Goal: Use online tool/utility: Utilize a website feature to perform a specific function

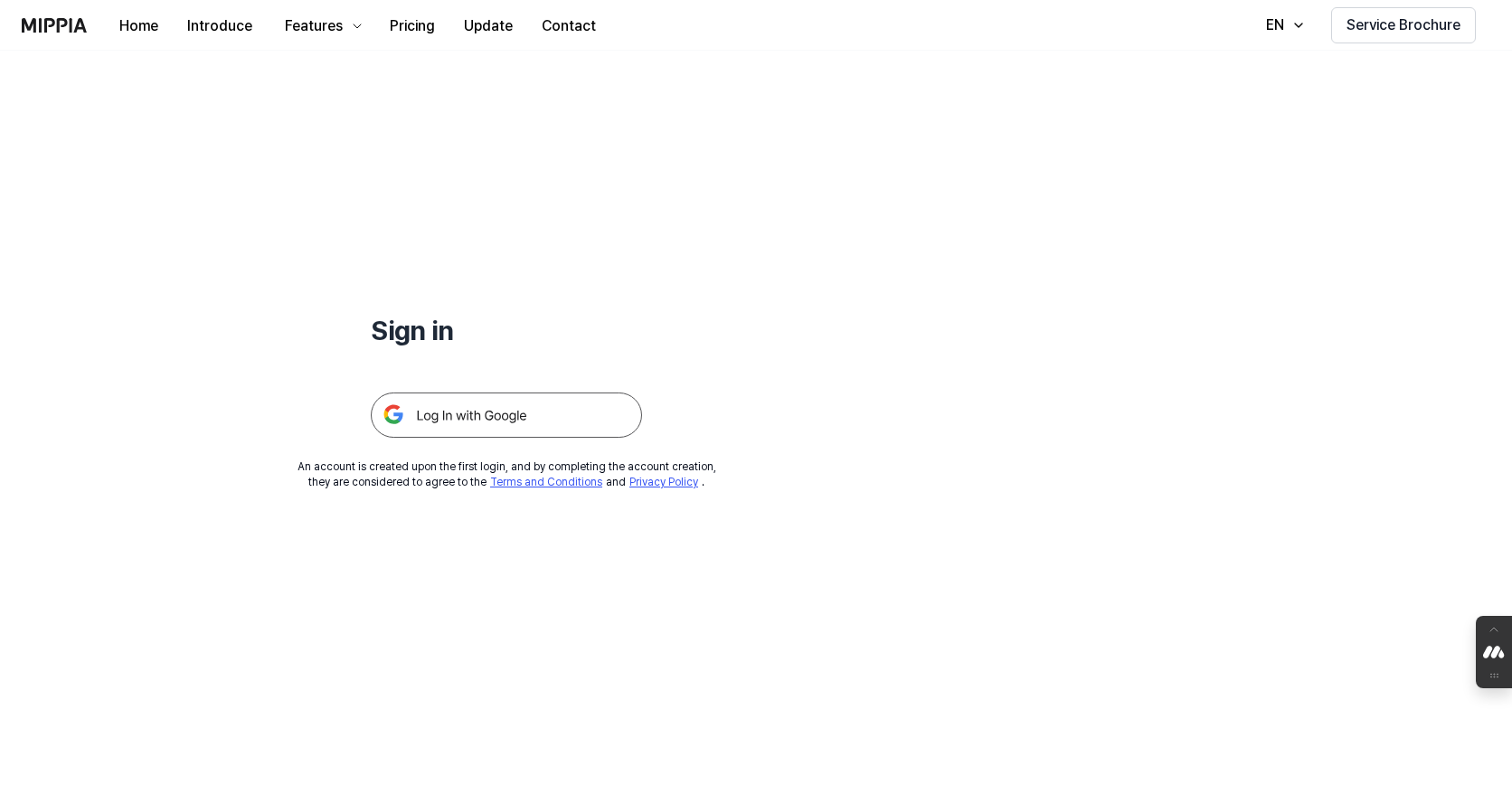
click at [511, 413] on img at bounding box center [505, 415] width 271 height 46
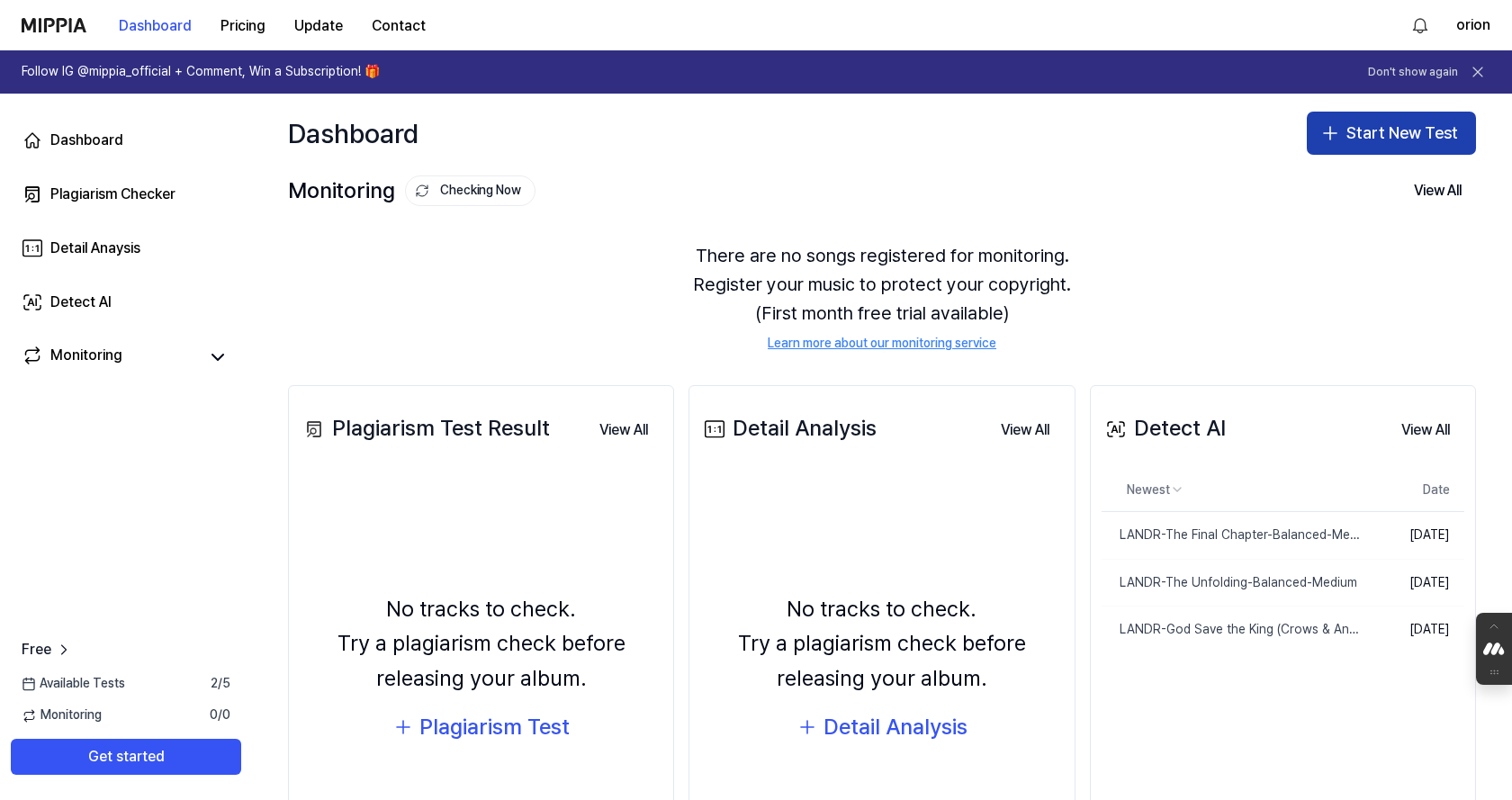
click at [1353, 125] on button "Start New Test" at bounding box center [1391, 133] width 169 height 43
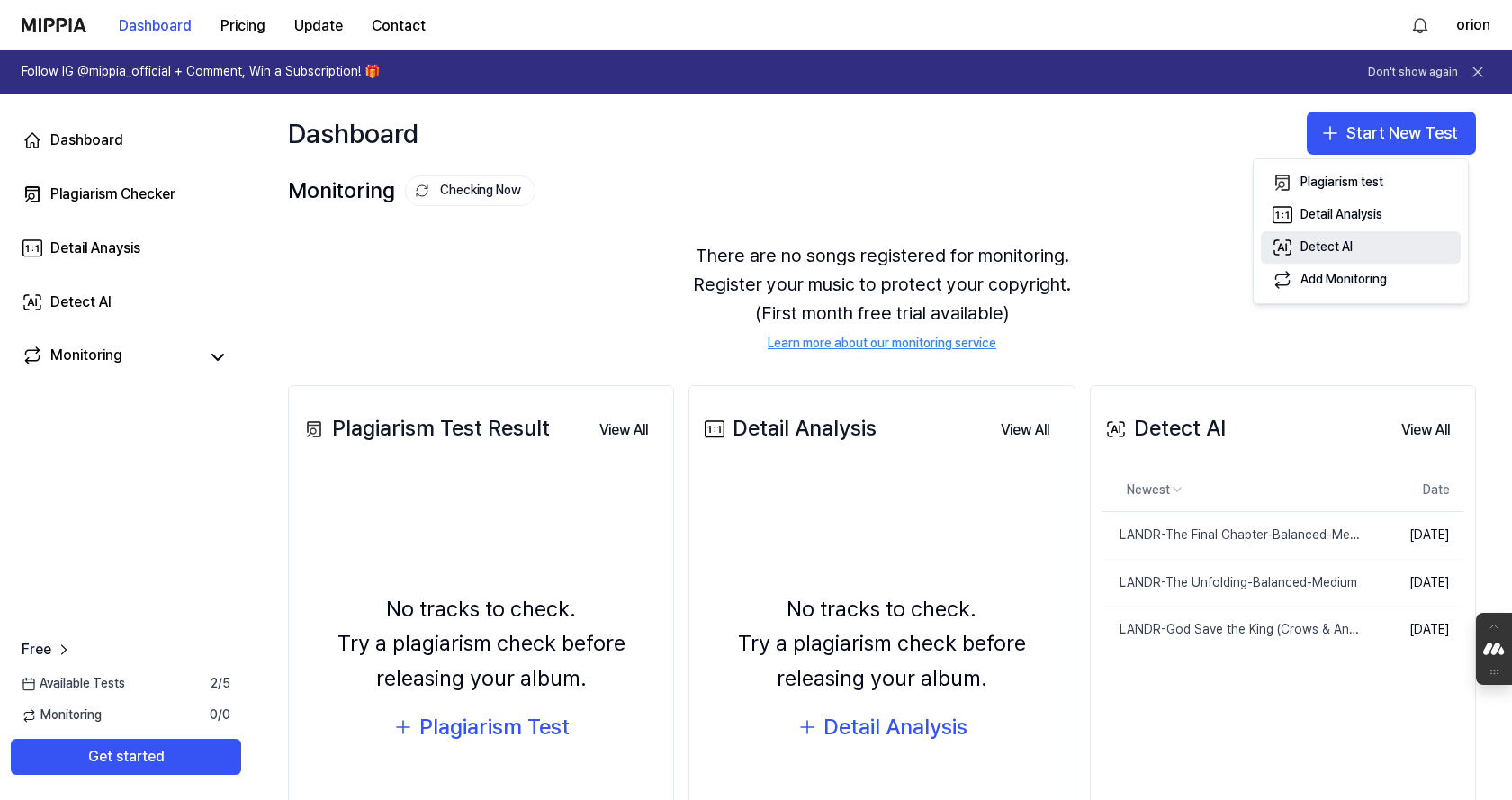
click at [1350, 240] on div "Detect AI" at bounding box center [1326, 247] width 52 height 18
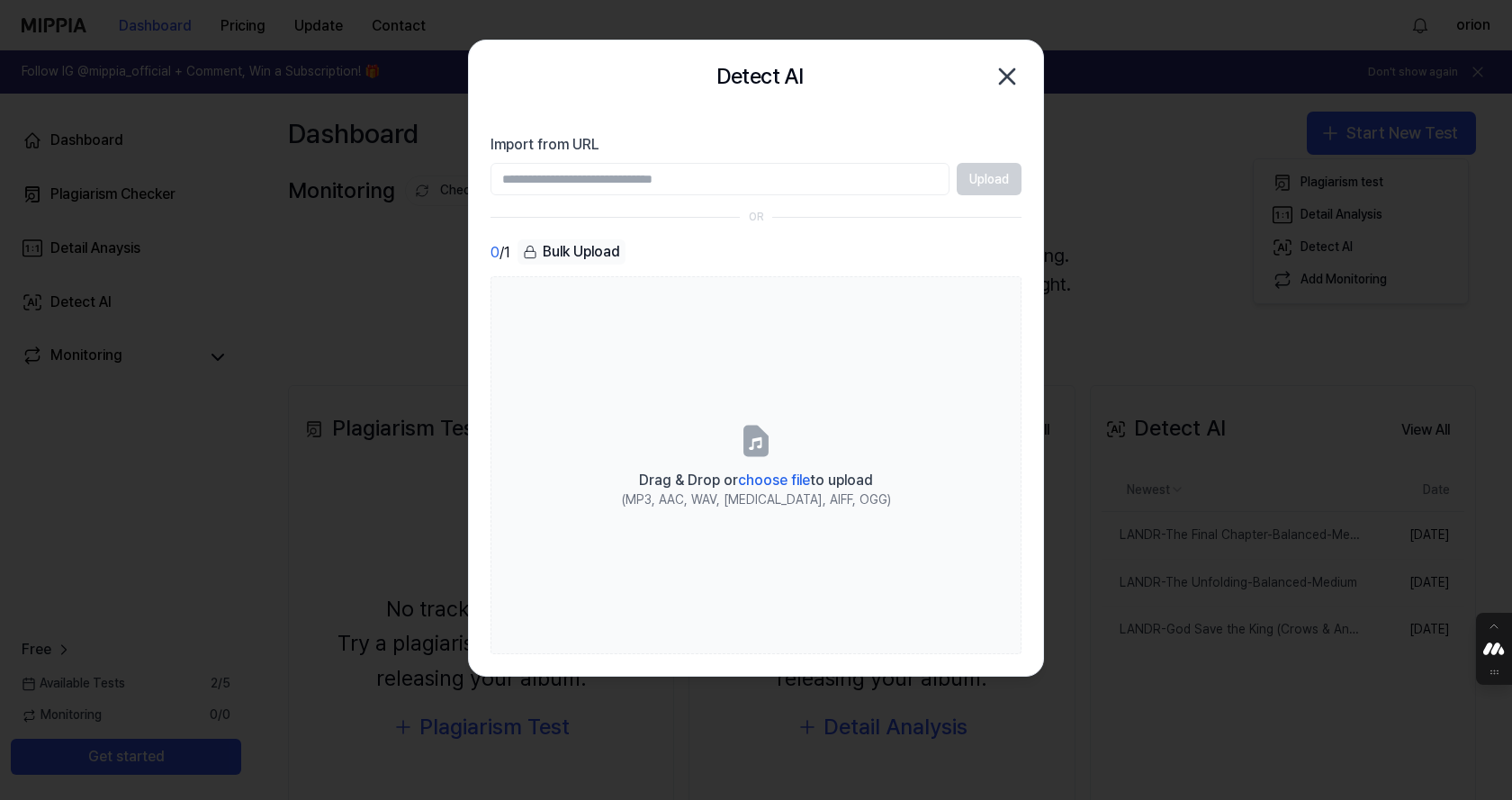
click at [599, 180] on input "Import from URL" at bounding box center [719, 179] width 460 height 33
click at [599, 181] on input "Import from URL" at bounding box center [719, 179] width 460 height 33
click at [937, 118] on section "Import from URL Upload OR 0 / 1 Bulk Upload Drag & Drop or choose file to uploa…" at bounding box center [756, 394] width 574 height 563
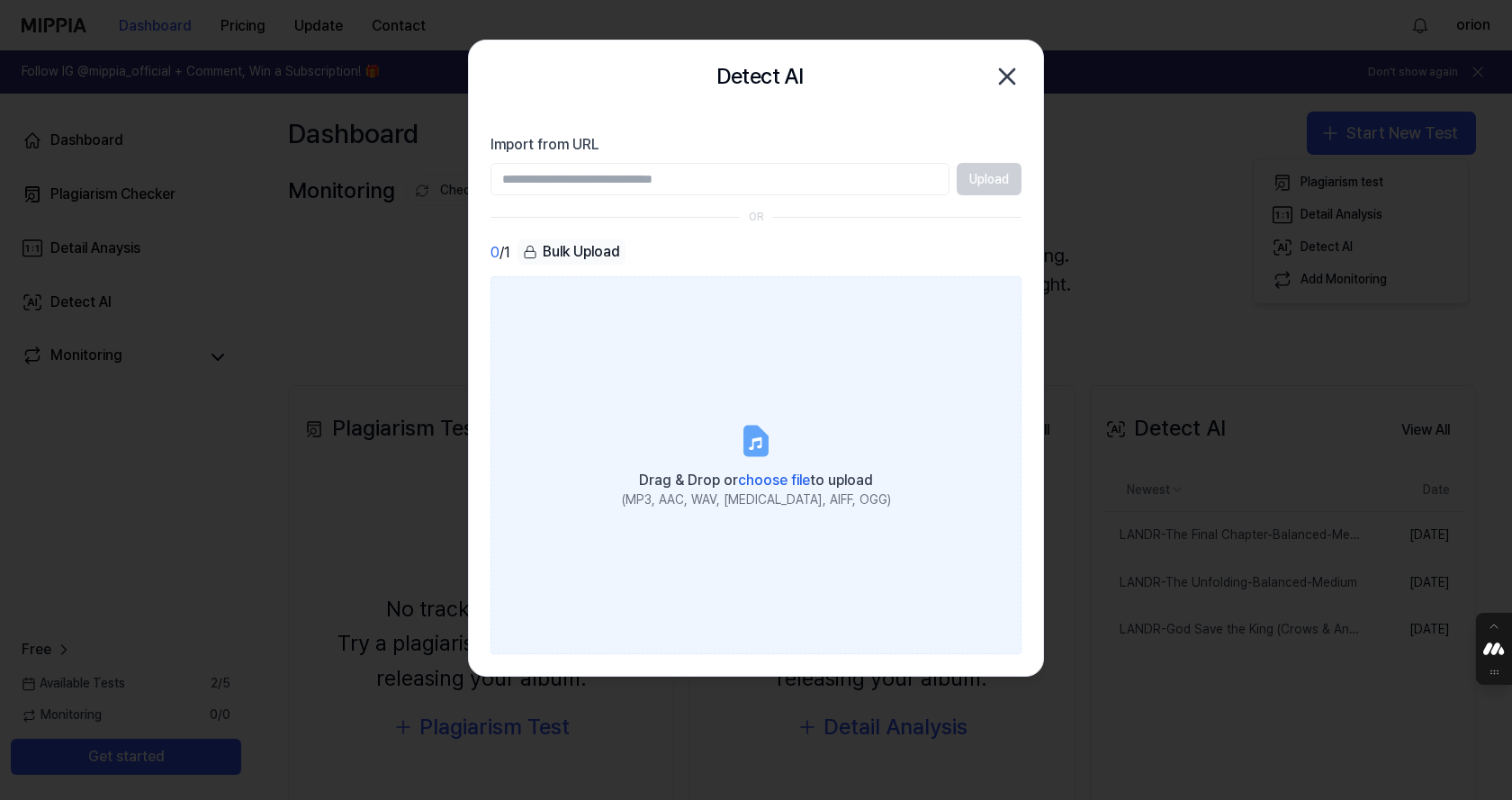
click at [778, 469] on div "Drag & Drop or choose file to upload" at bounding box center [756, 479] width 269 height 26
click at [0, 0] on input "Drag & Drop or choose file to upload (MP3, AAC, WAV, FLAC, AIFF, OGG)" at bounding box center [0, 0] width 0 height 0
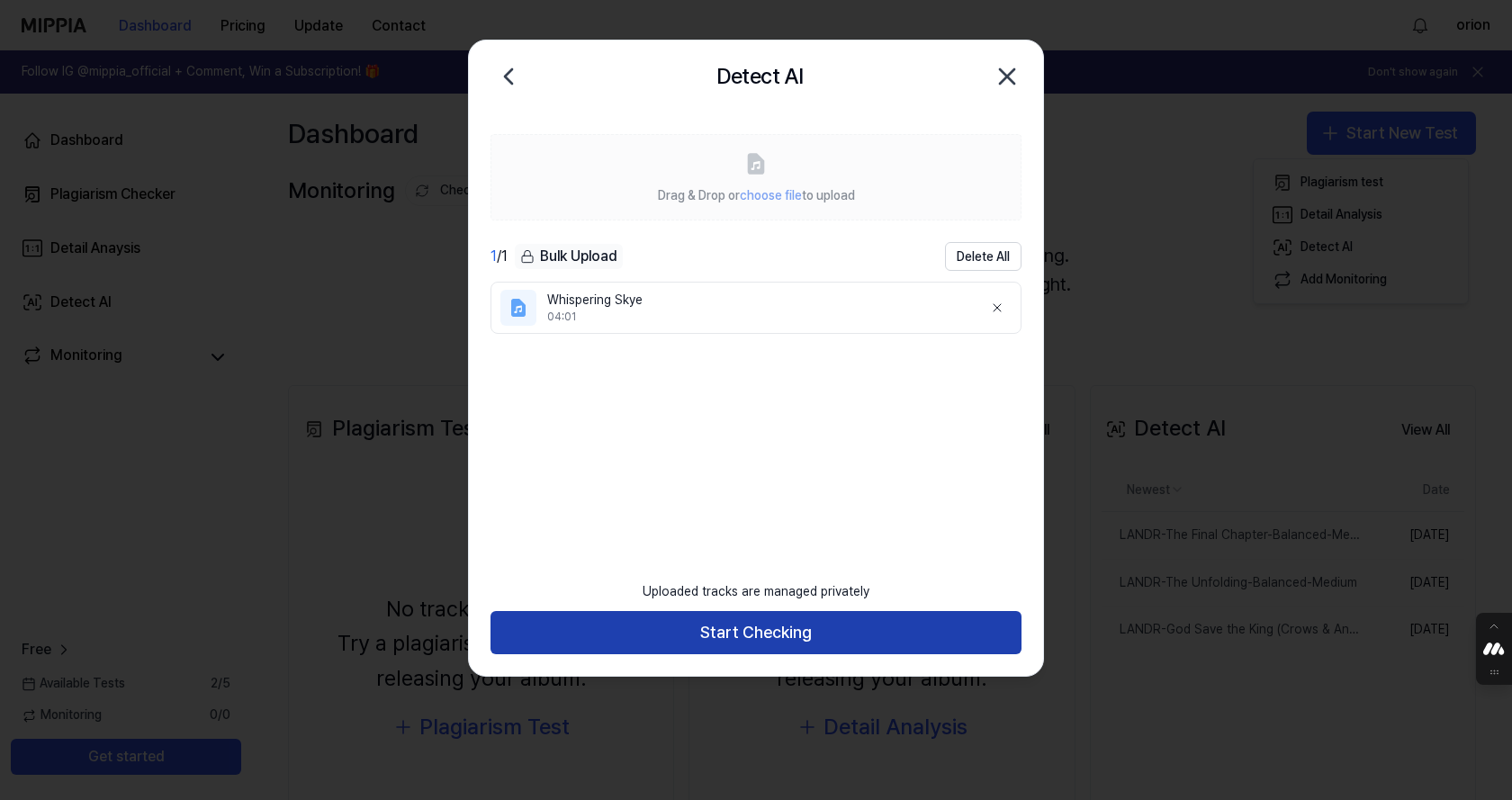
click at [837, 642] on button "Start Checking" at bounding box center [755, 632] width 531 height 43
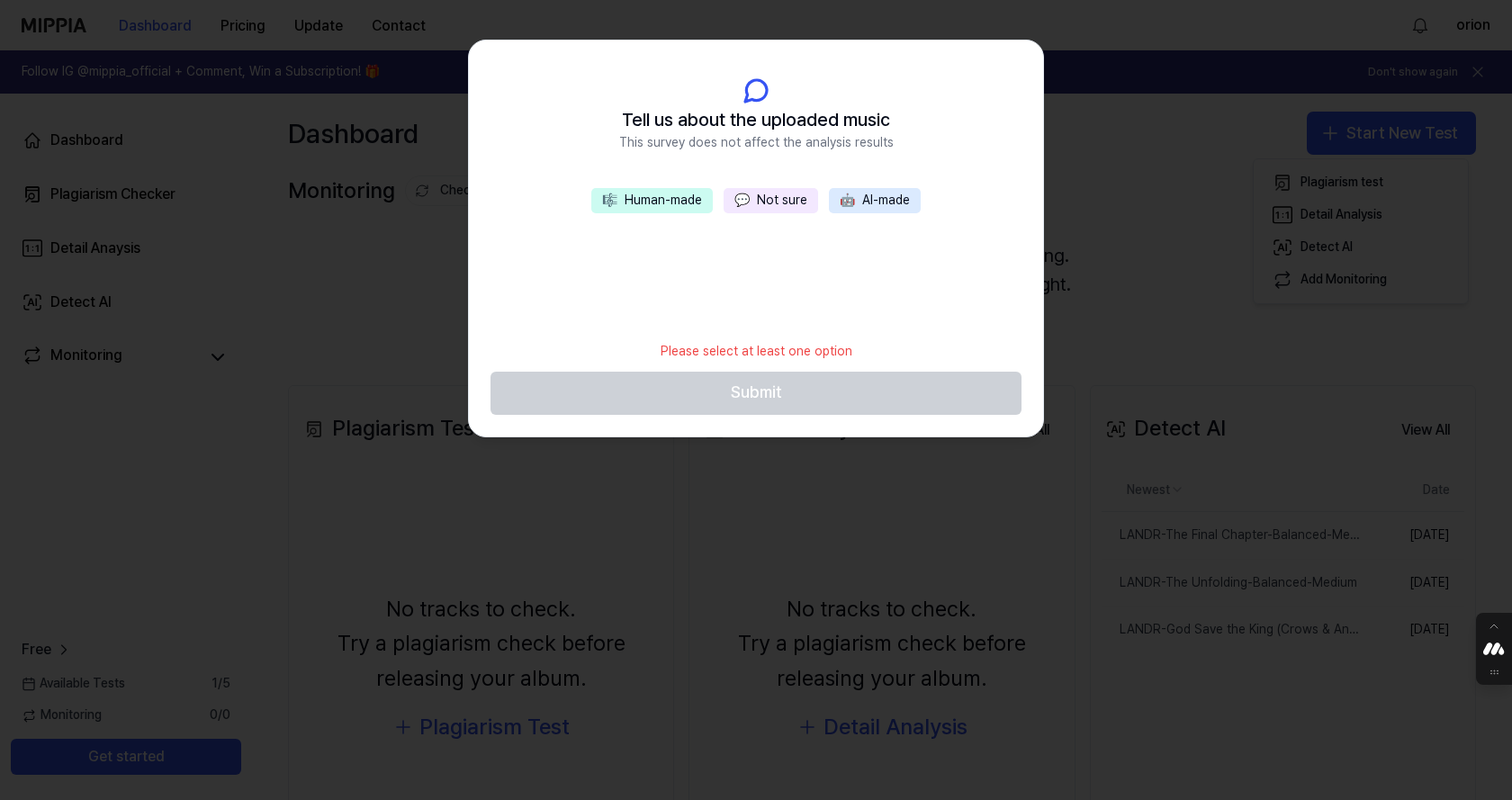
click at [686, 205] on button "🎼 Human-made" at bounding box center [651, 200] width 122 height 26
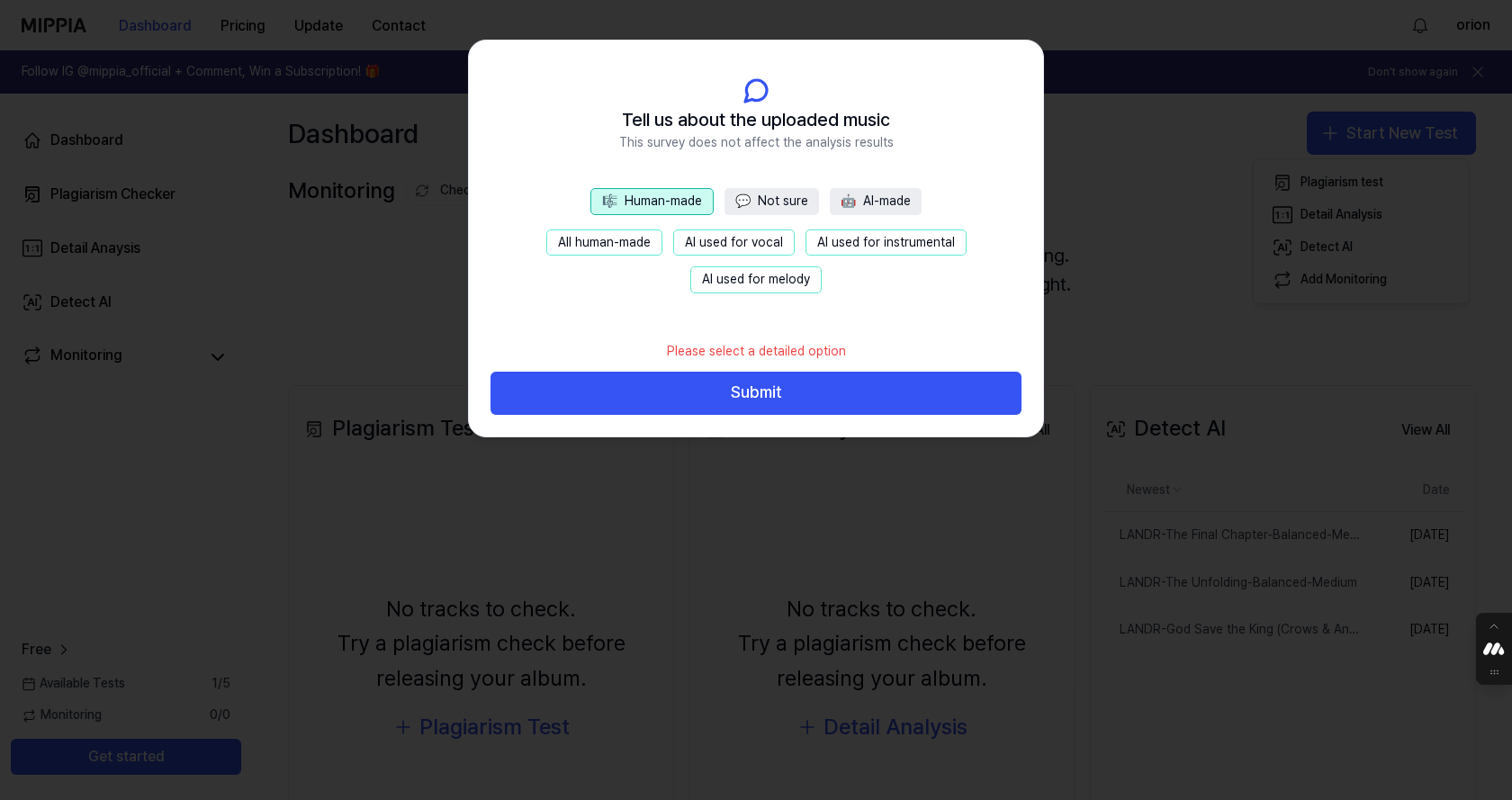
click at [628, 242] on button "All human-made" at bounding box center [605, 242] width 117 height 27
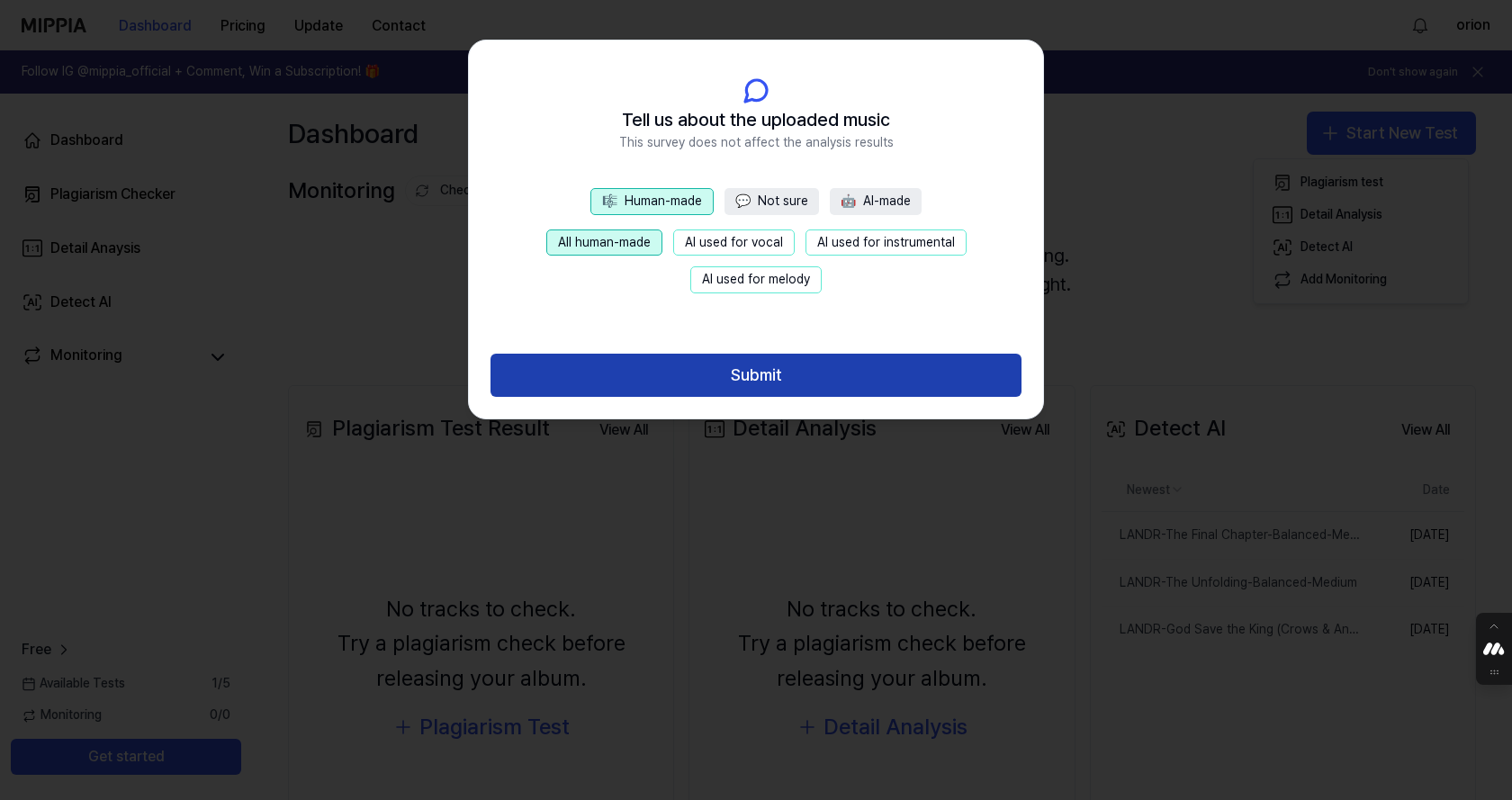
click at [729, 374] on button "Submit" at bounding box center [755, 375] width 531 height 43
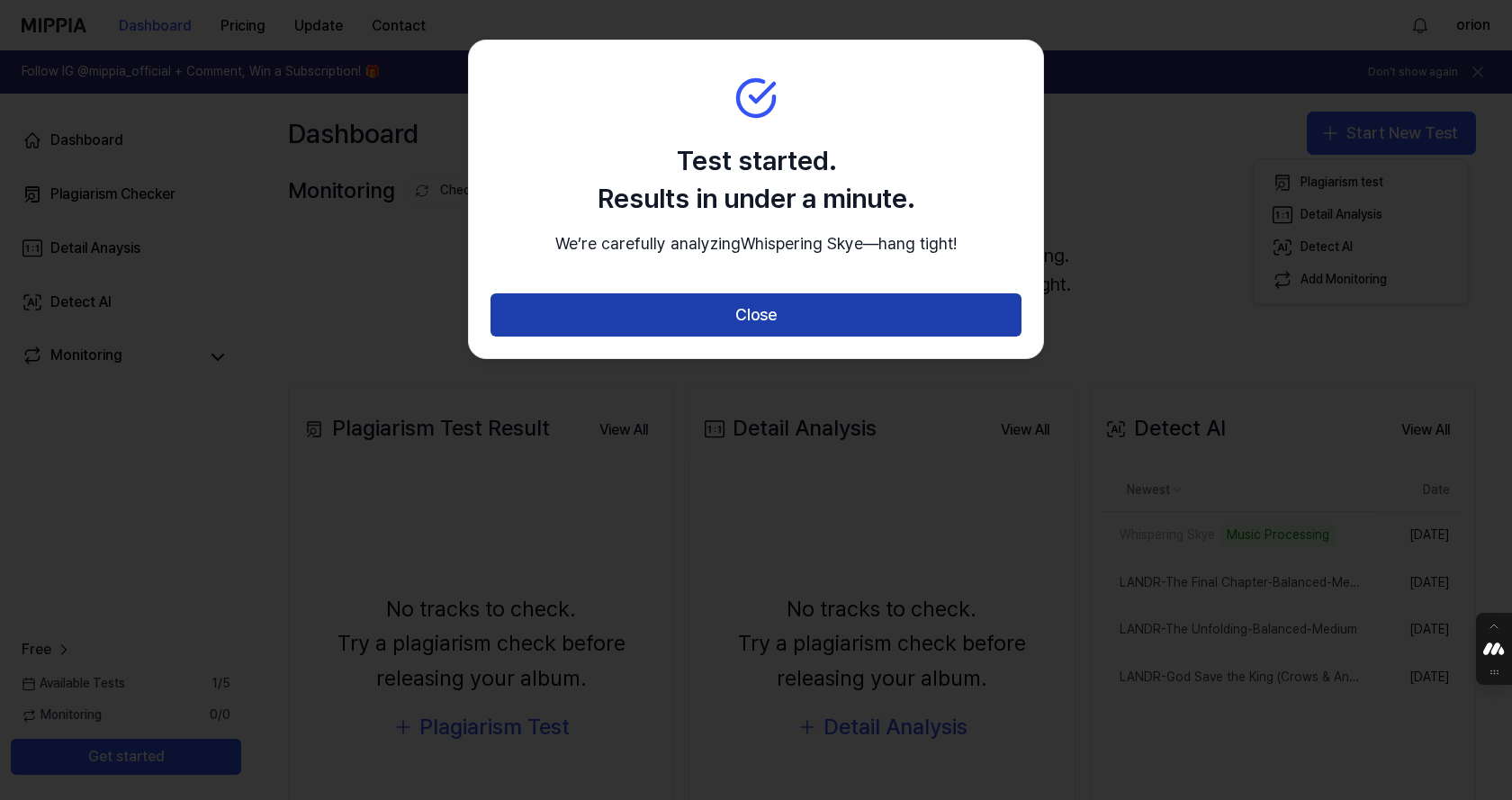
click at [819, 337] on button "Close" at bounding box center [755, 315] width 531 height 43
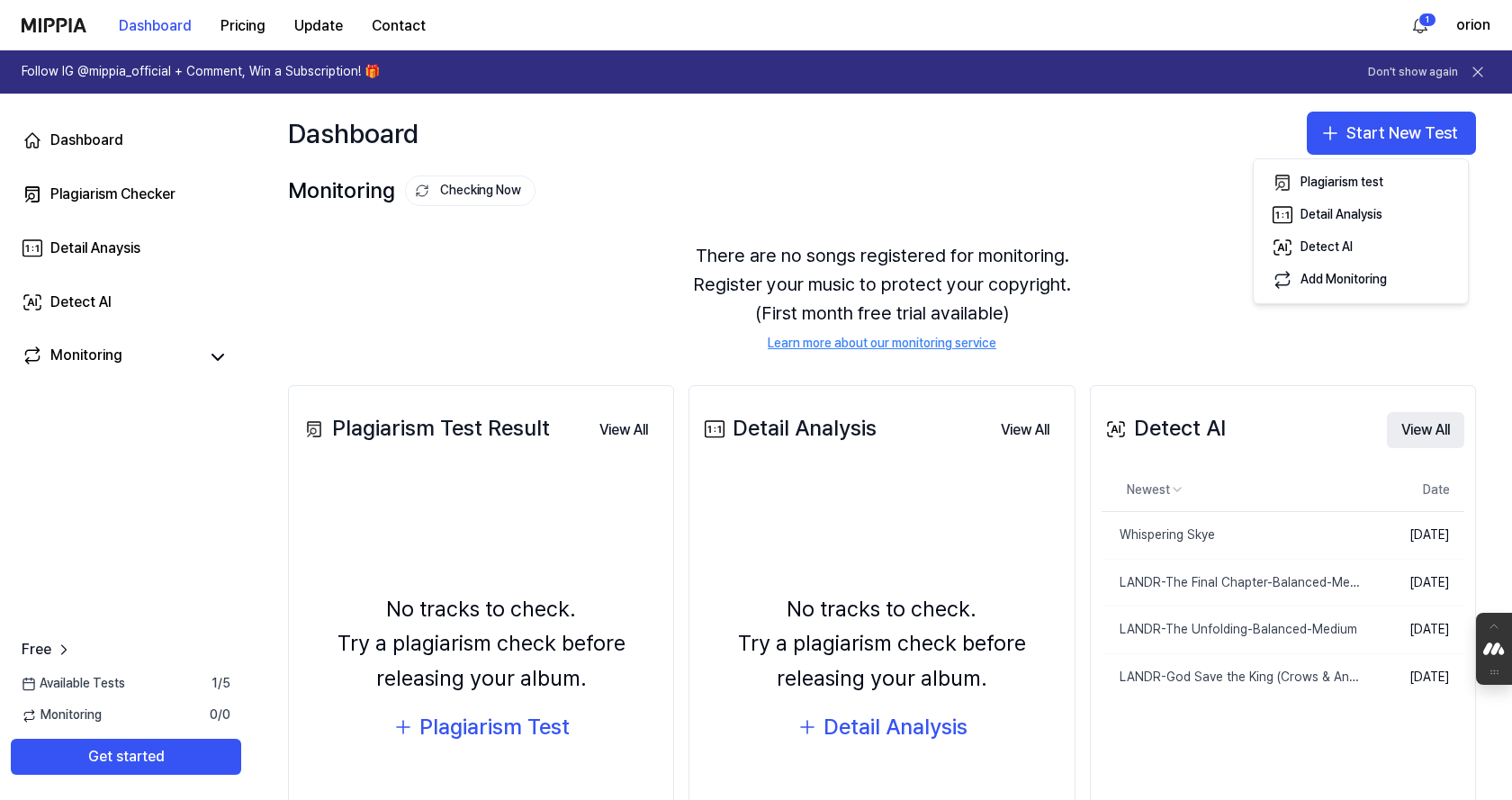
click at [1409, 432] on button "View All" at bounding box center [1426, 430] width 77 height 36
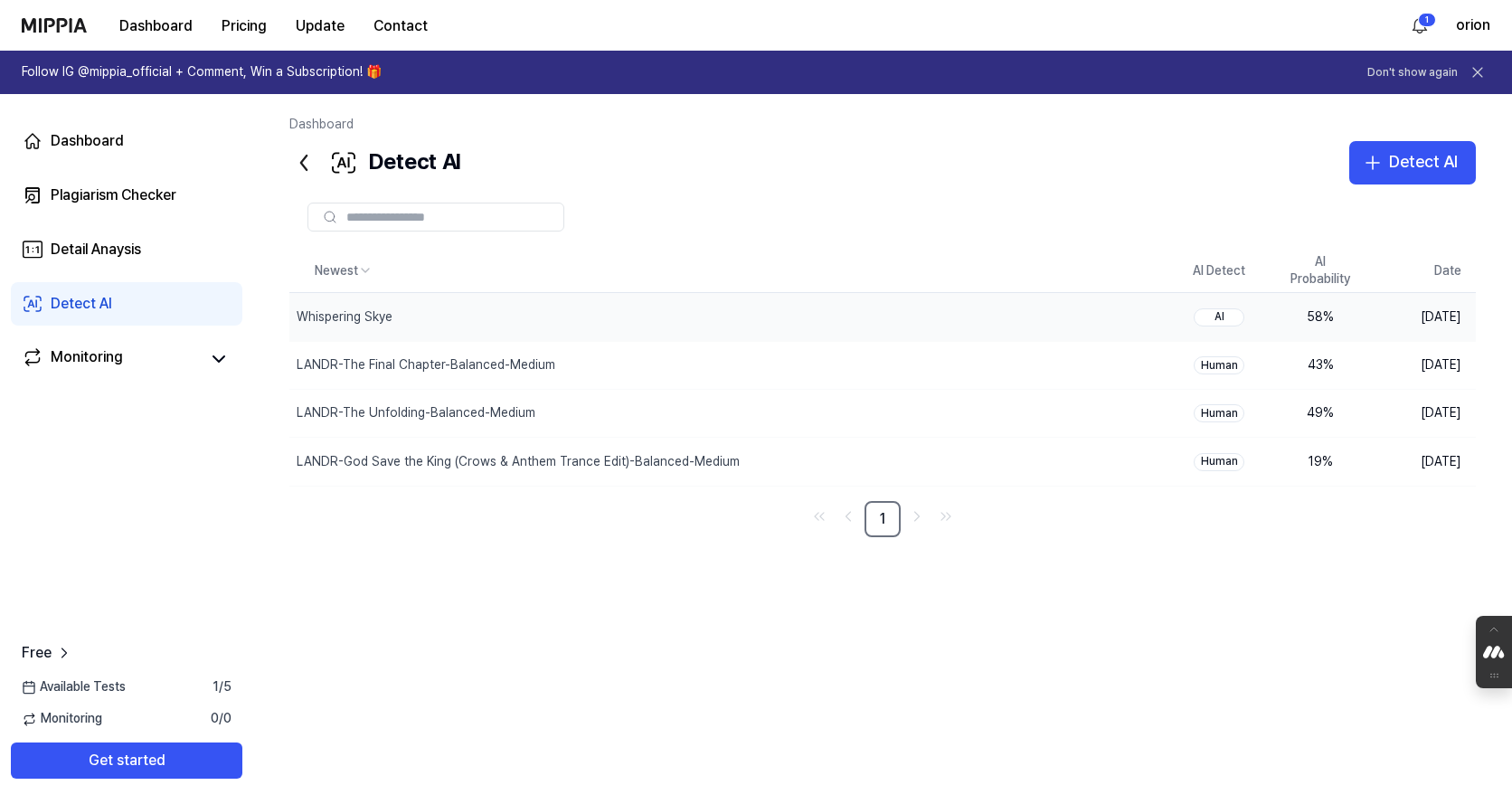
click at [1329, 320] on div "58 %" at bounding box center [1319, 318] width 72 height 18
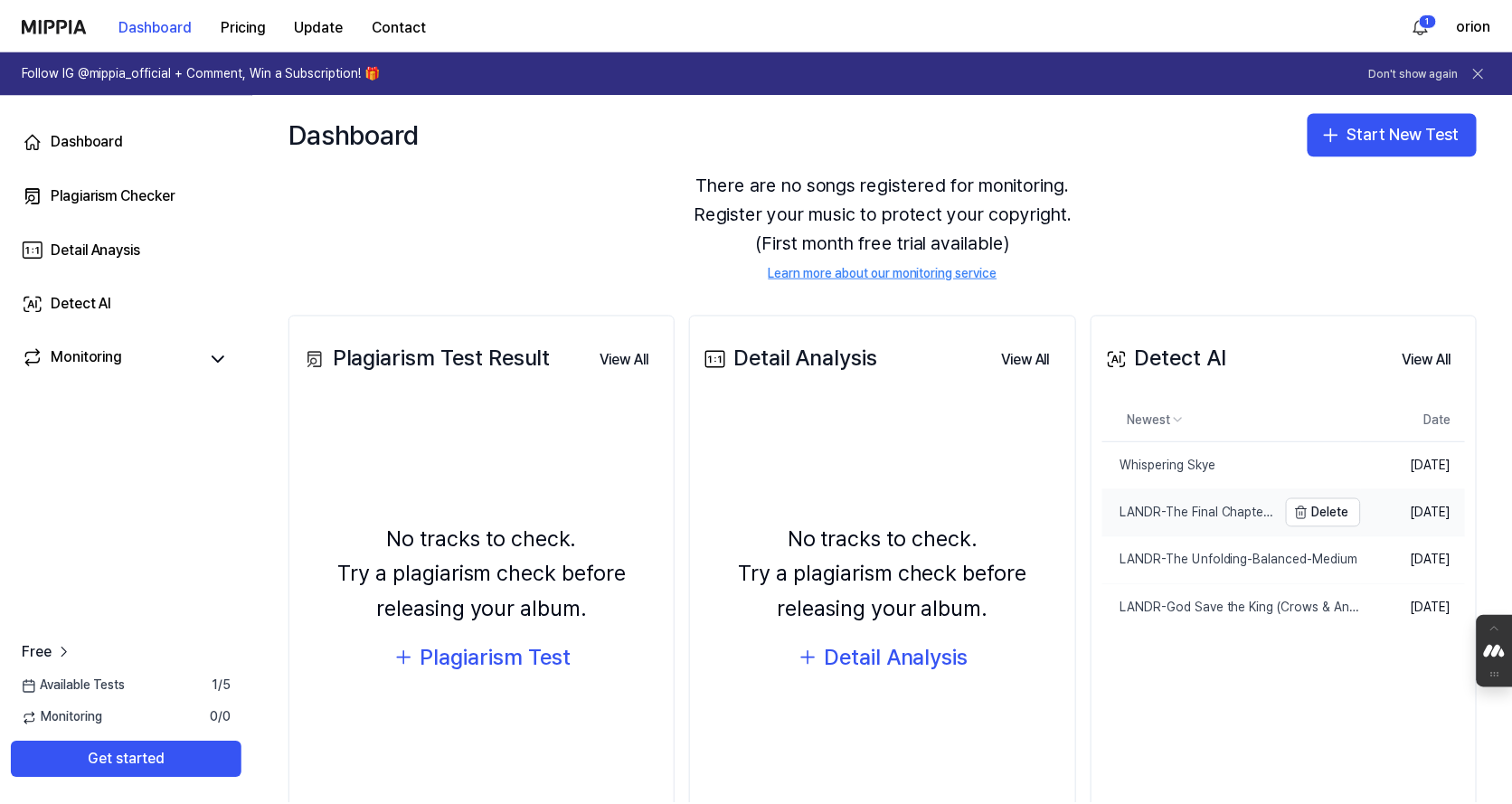
scroll to position [127, 0]
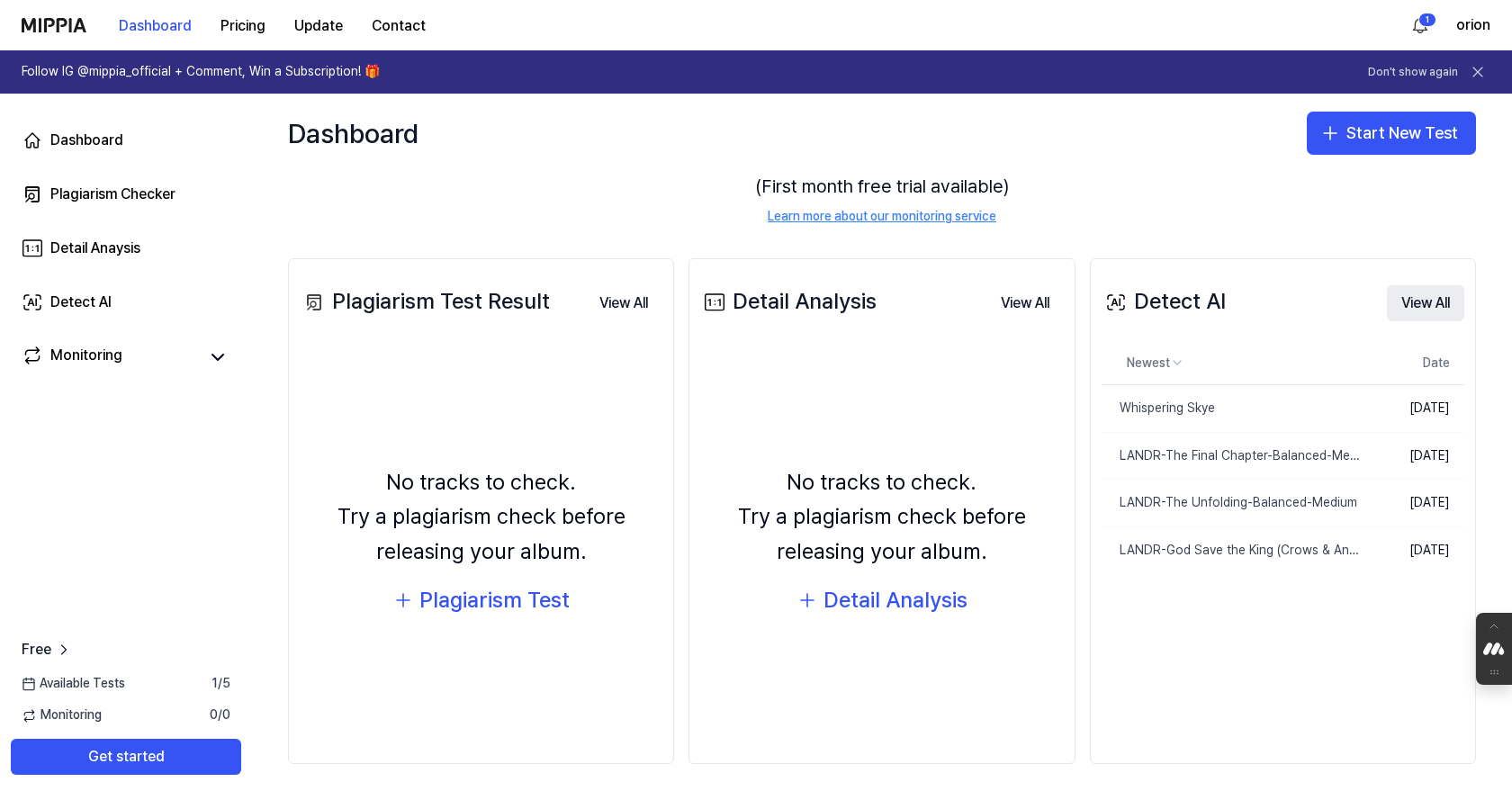
click at [1409, 312] on button "View All" at bounding box center [1426, 303] width 77 height 36
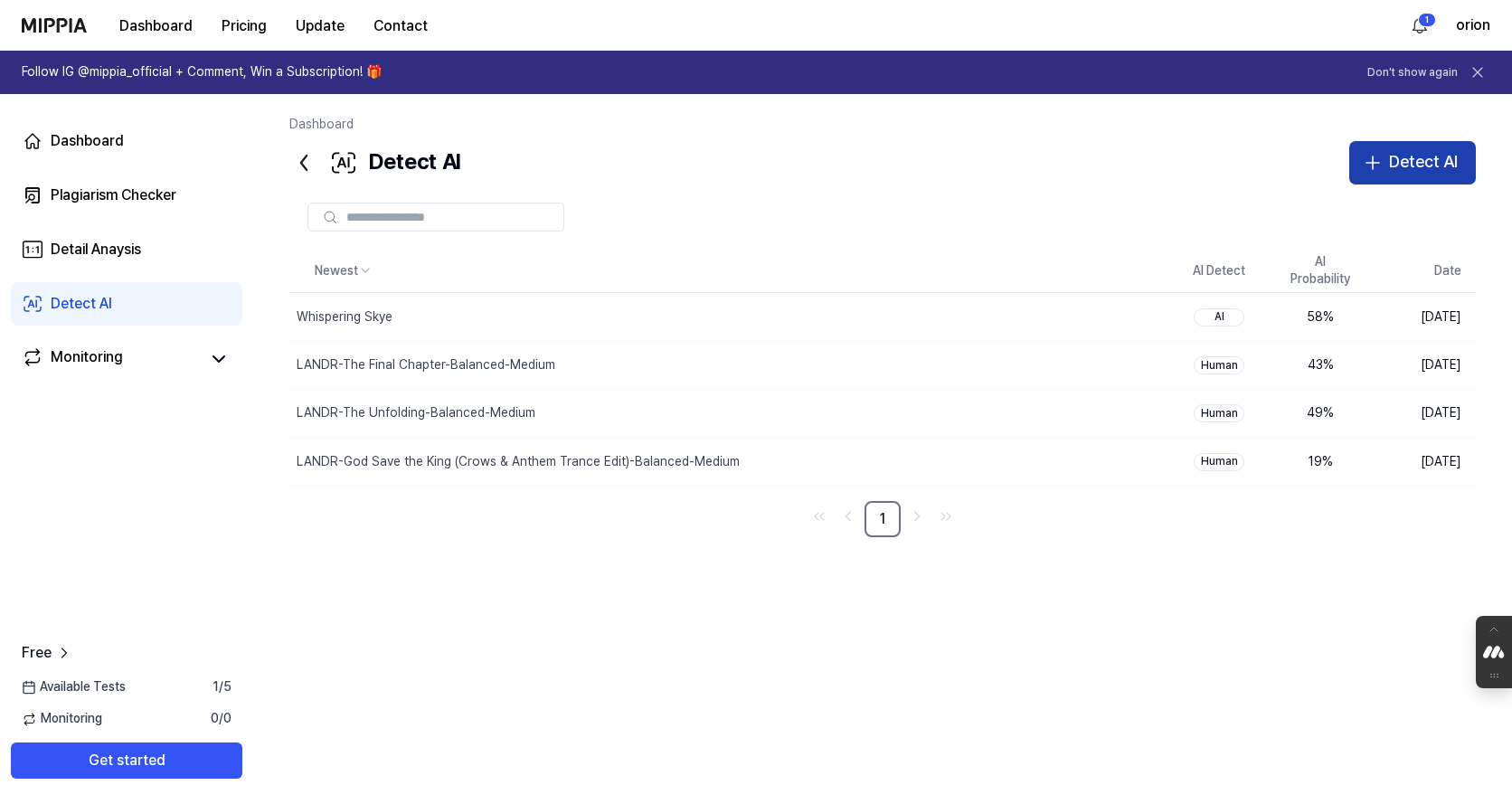
click at [1426, 165] on div "Detect AI" at bounding box center [1423, 162] width 69 height 26
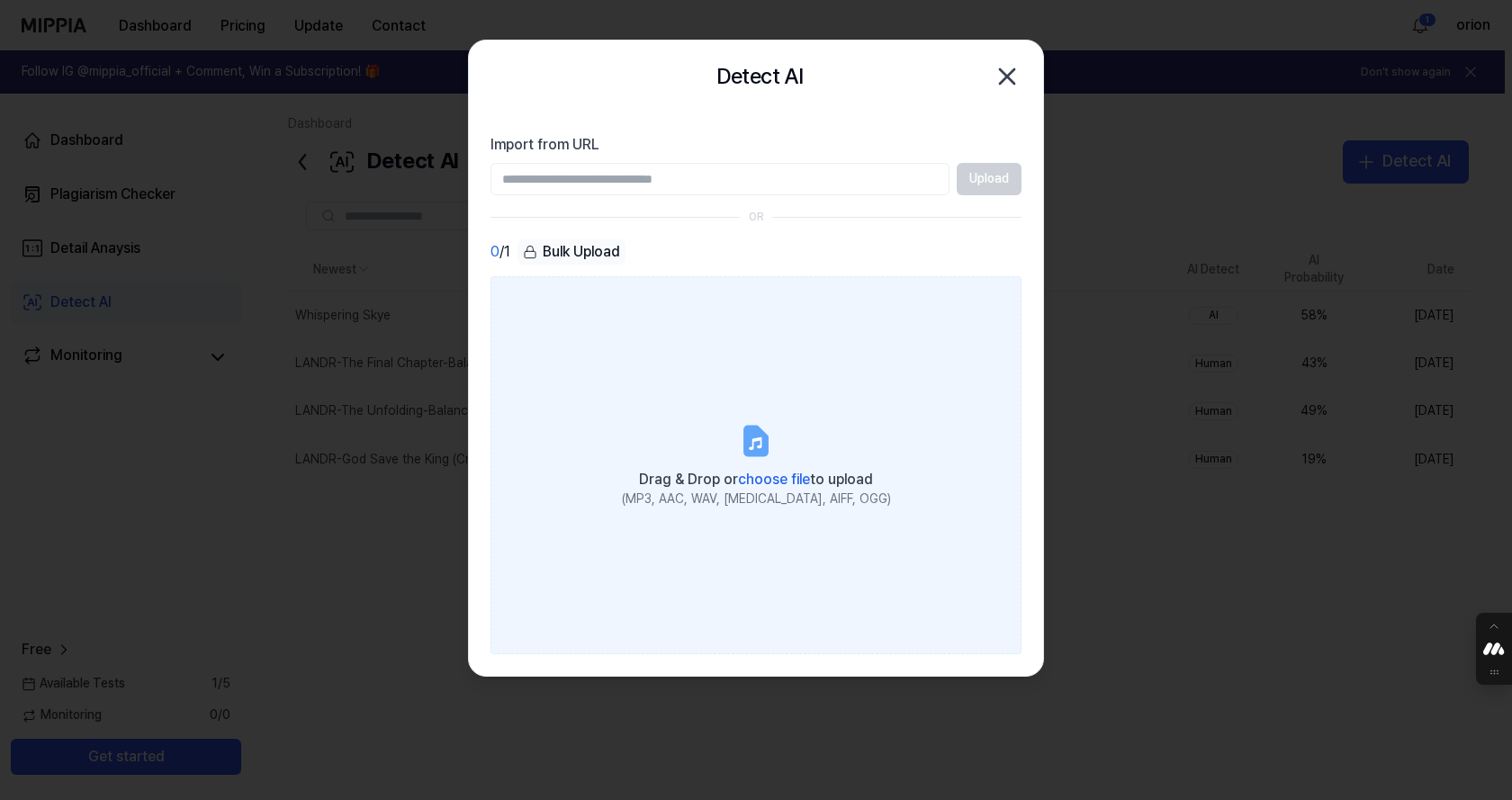
click at [777, 485] on span "choose file" at bounding box center [774, 479] width 72 height 17
click at [0, 0] on input "Drag & Drop or choose file to upload (MP3, AAC, WAV, FLAC, AIFF, OGG)" at bounding box center [0, 0] width 0 height 0
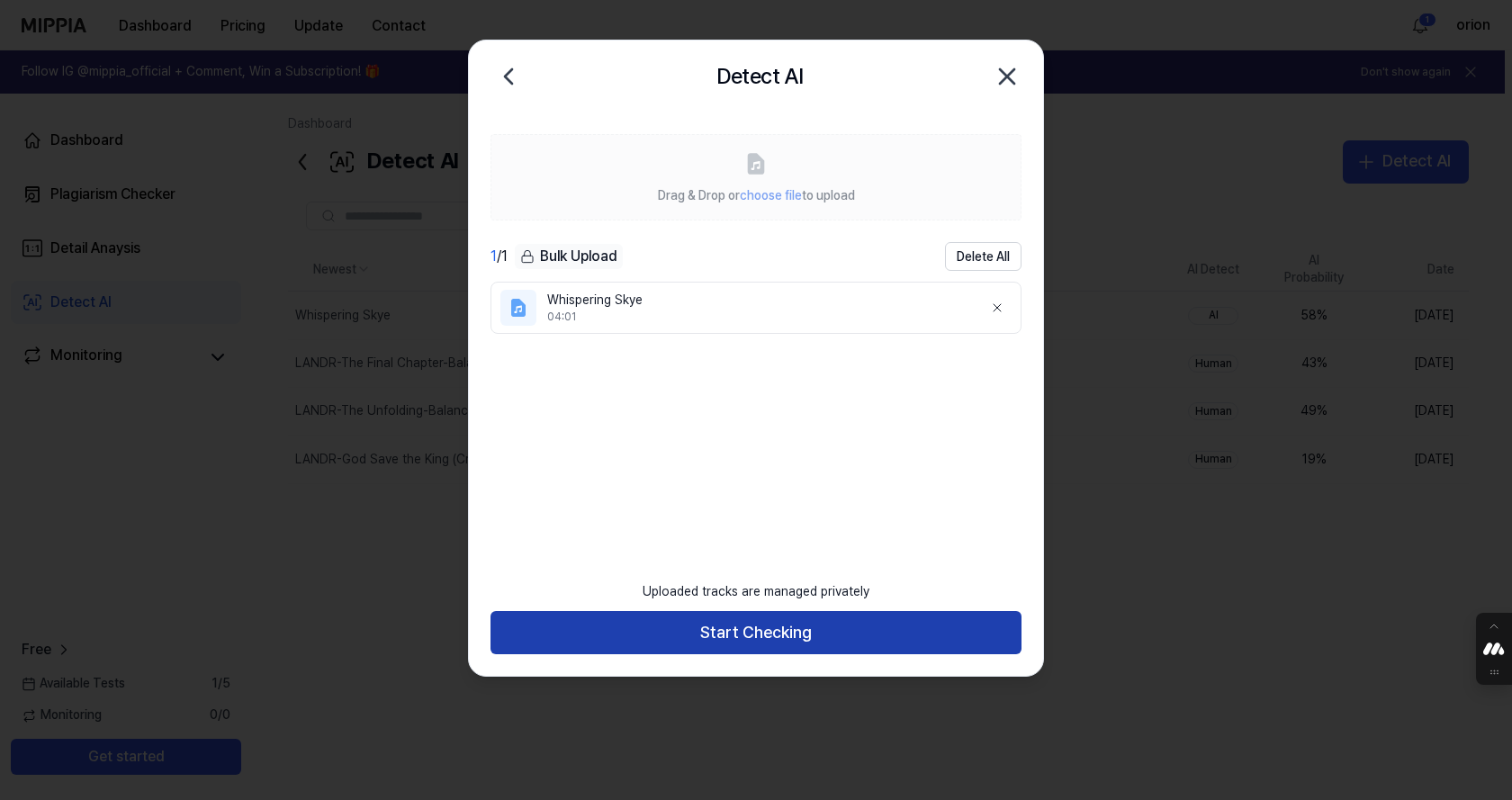
click at [881, 649] on button "Start Checking" at bounding box center [755, 632] width 531 height 43
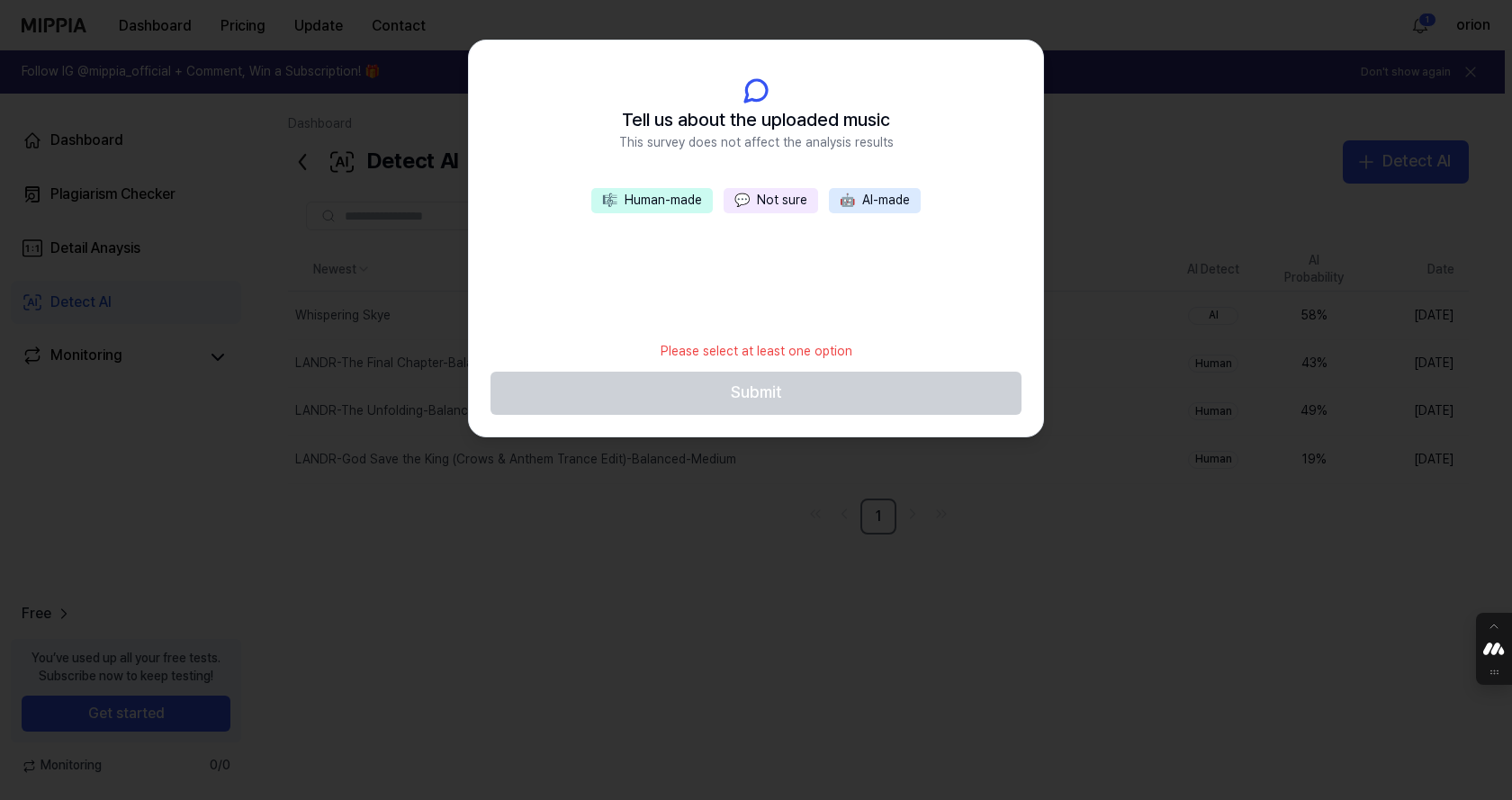
click at [622, 187] on header "Tell us about the uploaded music This survey does not affect the analysis resul…" at bounding box center [756, 114] width 574 height 147
click at [628, 197] on button "🎼 Human-made" at bounding box center [651, 200] width 122 height 26
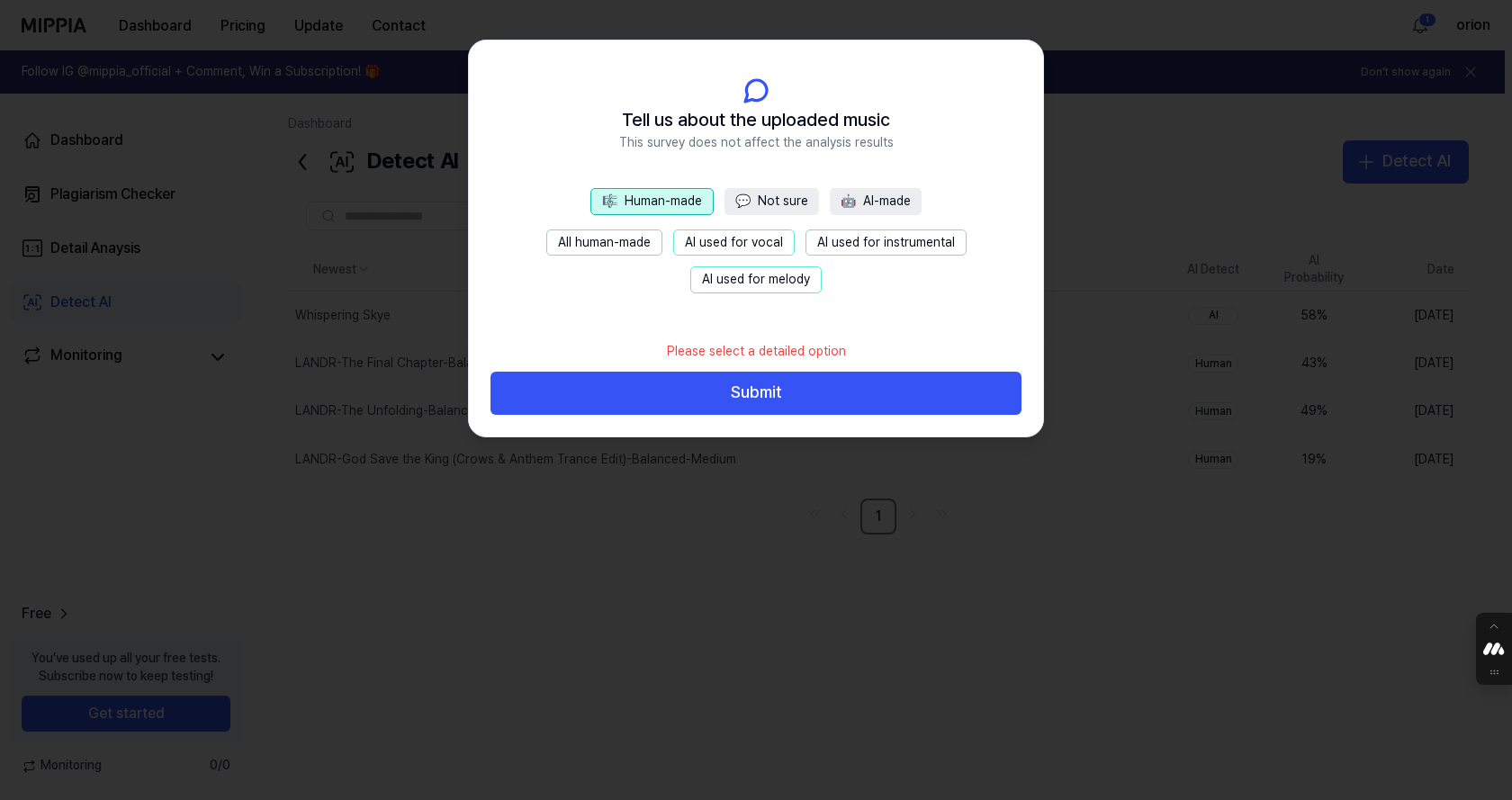
click at [634, 248] on button "All human-made" at bounding box center [605, 242] width 117 height 27
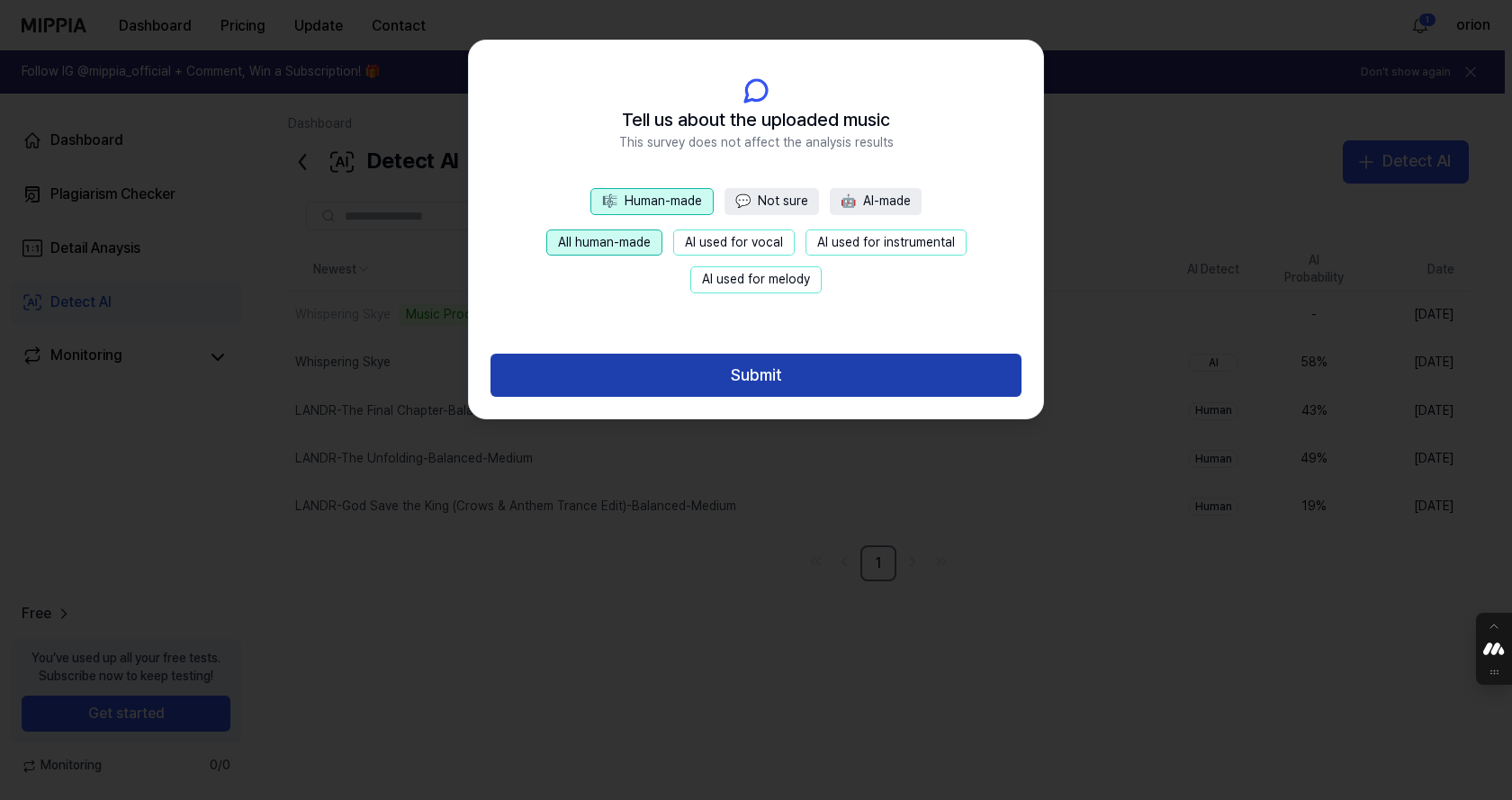
click at [729, 372] on button "Submit" at bounding box center [755, 375] width 531 height 43
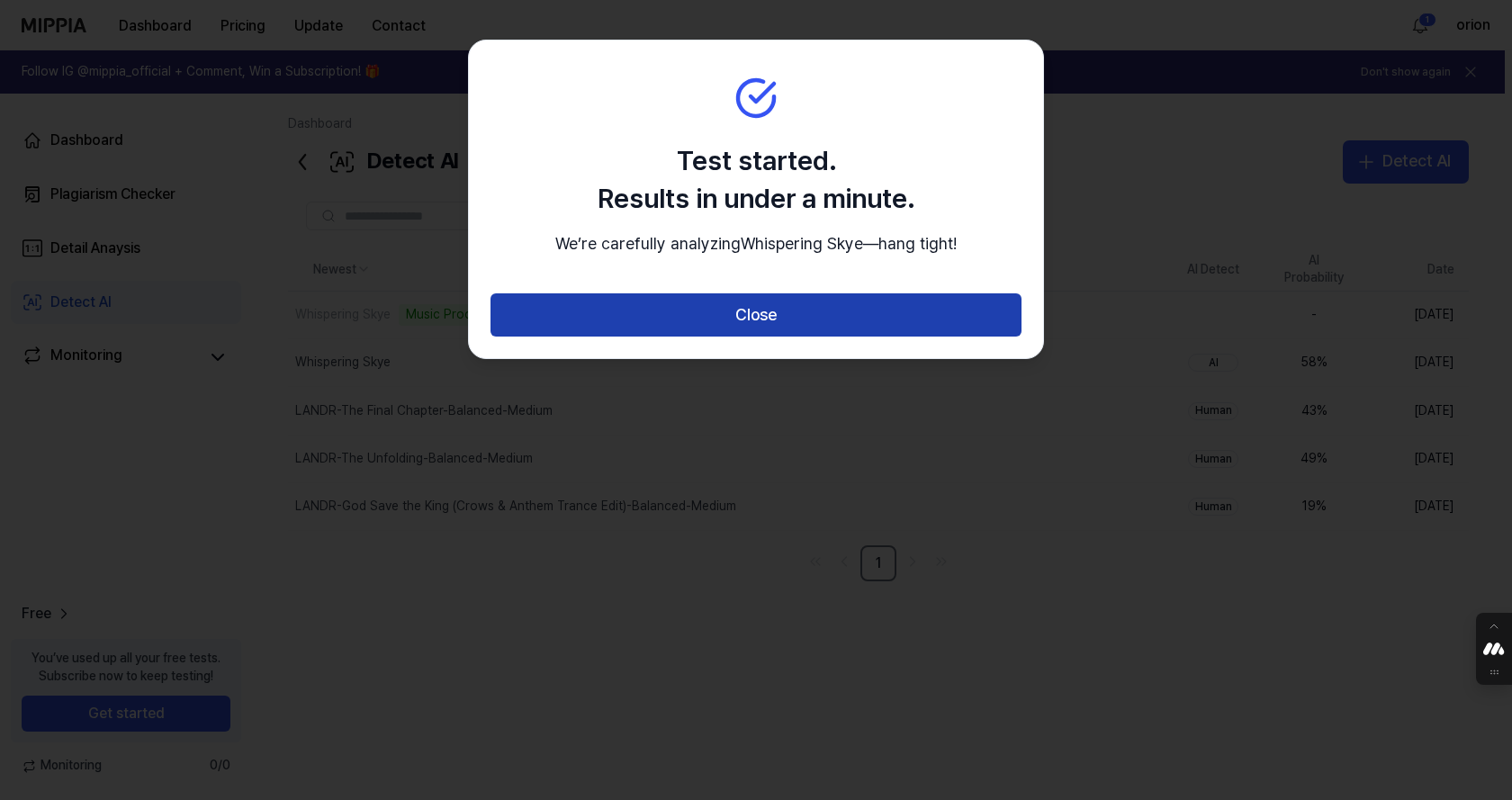
click at [774, 337] on button "Close" at bounding box center [755, 315] width 531 height 43
